Goal: Navigation & Orientation: Find specific page/section

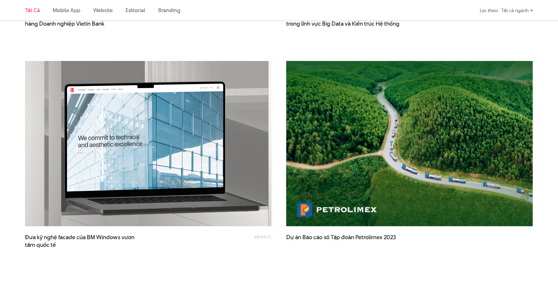
scroll to position [1060, 0]
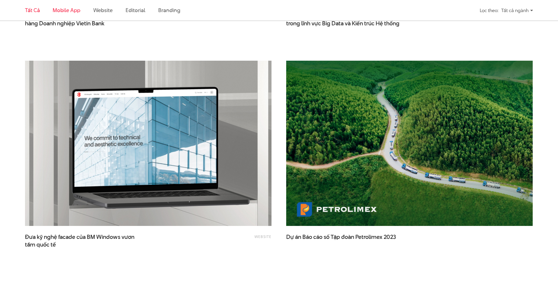
click at [73, 11] on link "Mobile app" at bounding box center [66, 9] width 27 height 7
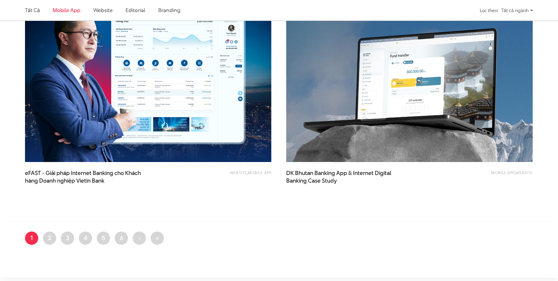
scroll to position [520, 0]
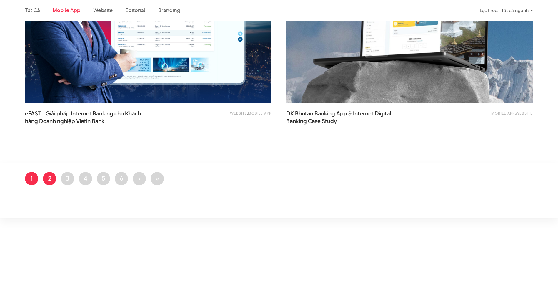
click at [50, 180] on link "Trang 2" at bounding box center [49, 178] width 13 height 13
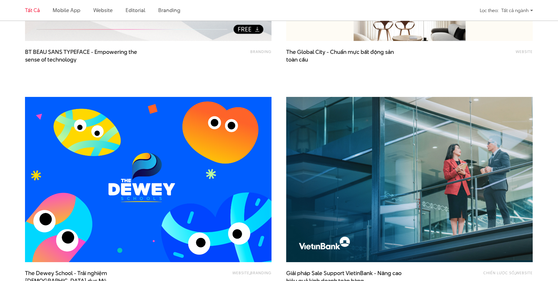
scroll to position [412, 0]
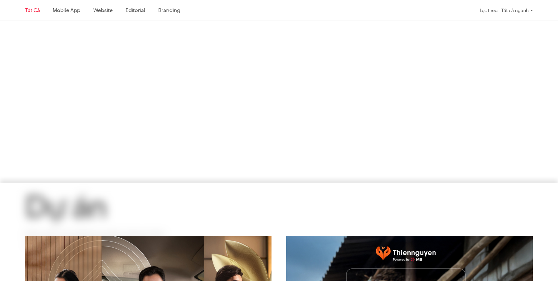
scroll to position [406, 0]
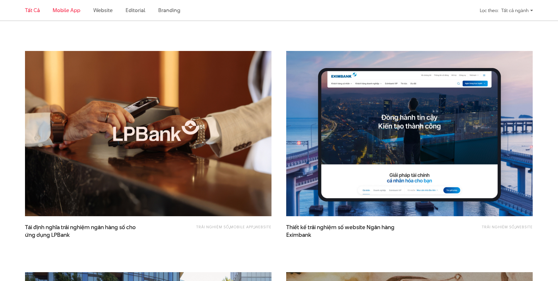
click at [71, 10] on link "Mobile app" at bounding box center [66, 9] width 27 height 7
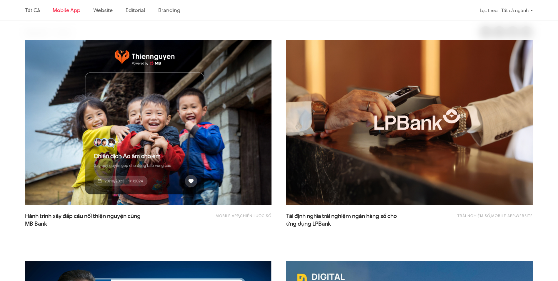
scroll to position [196, 0]
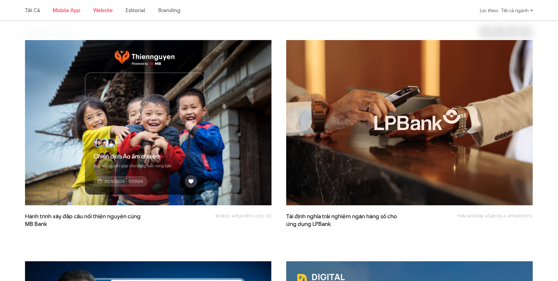
click at [107, 7] on link "Website" at bounding box center [102, 9] width 19 height 7
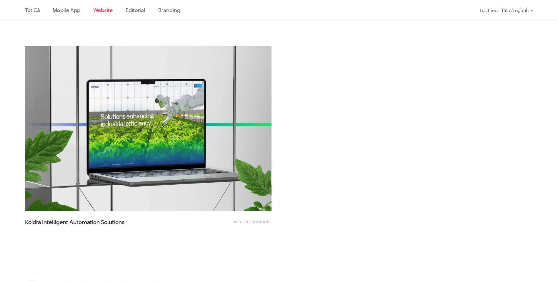
scroll to position [1167, 0]
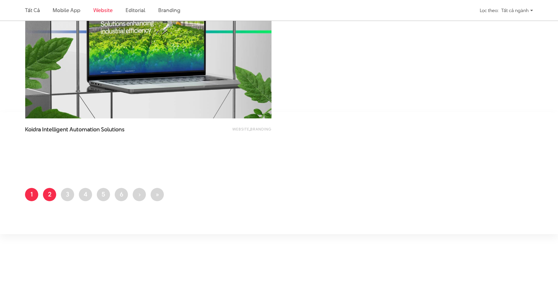
click at [55, 196] on link "Trang 2" at bounding box center [49, 194] width 13 height 13
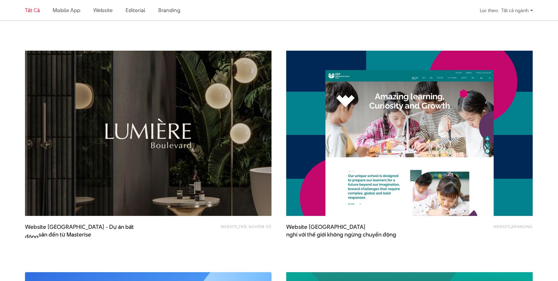
scroll to position [618, 0]
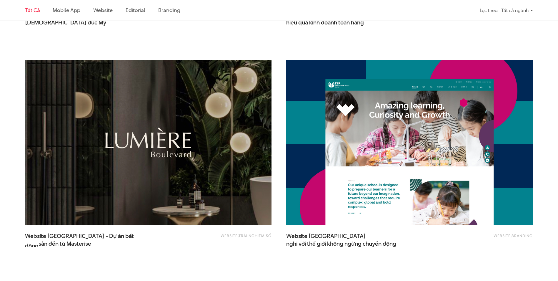
click at [147, 170] on img at bounding box center [148, 143] width 271 height 182
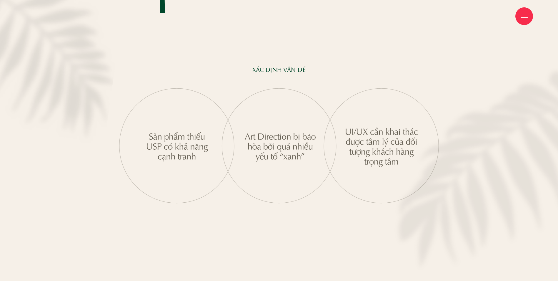
scroll to position [913, 0]
drag, startPoint x: 496, startPoint y: 153, endPoint x: 472, endPoint y: 156, distance: 24.6
click at [472, 156] on div "XÁC ĐỊNH VẤN ĐỀ" at bounding box center [279, 134] width 464 height 137
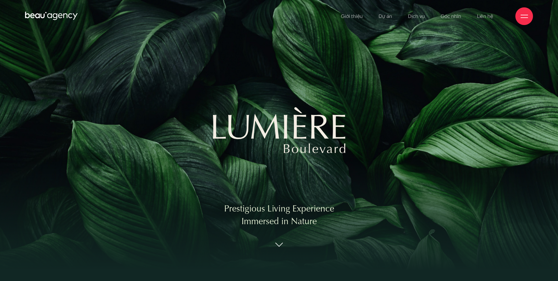
scroll to position [0, 0]
